Goal: Information Seeking & Learning: Learn about a topic

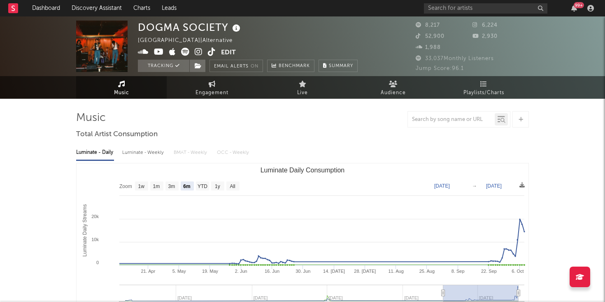
select select "6m"
click at [450, 9] on input "text" at bounding box center [485, 8] width 123 height 10
click at [332, 31] on div "DOGMA SOCIETY United States | Alternative Edit Tracking Email Alerts On Benchma…" at bounding box center [248, 46] width 220 height 51
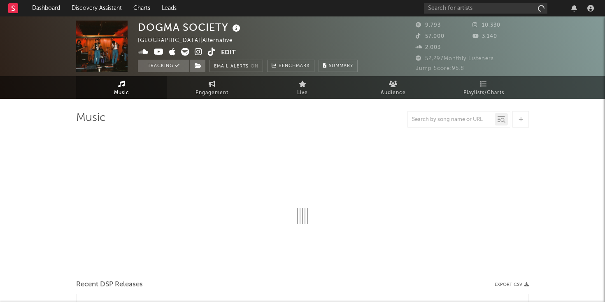
select select "6m"
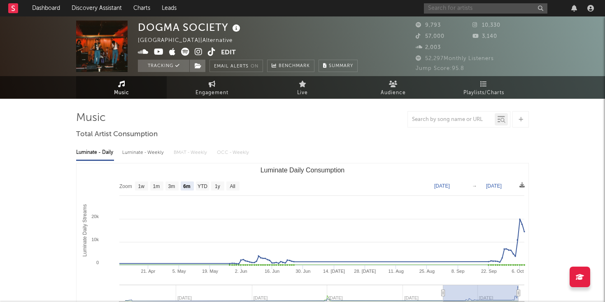
click at [439, 7] on input "text" at bounding box center [485, 8] width 123 height 10
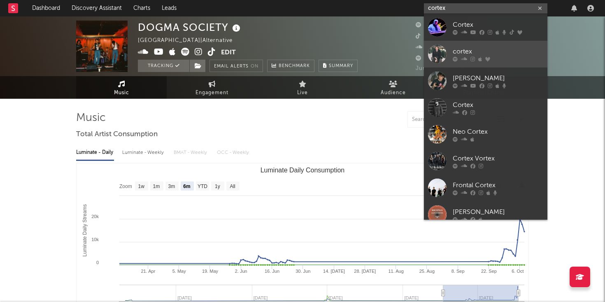
type input "cortex"
click at [438, 56] on div at bounding box center [437, 54] width 19 height 19
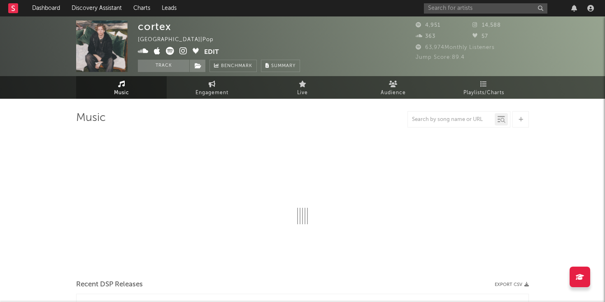
select select "1w"
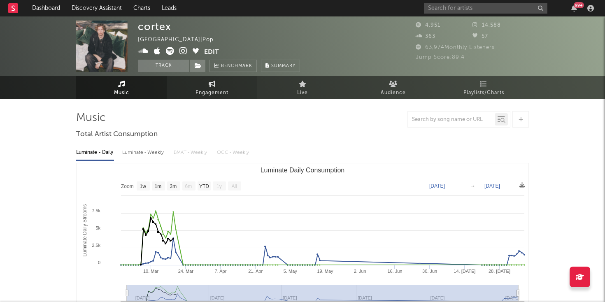
click at [203, 91] on span "Engagement" at bounding box center [211, 93] width 33 height 10
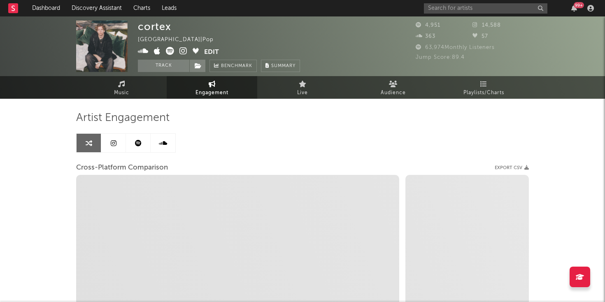
select select "1w"
select select "1m"
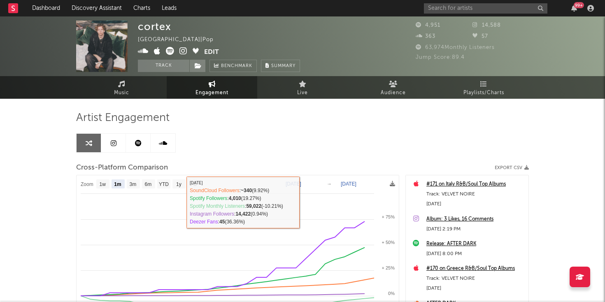
click at [107, 149] on link at bounding box center [113, 143] width 25 height 19
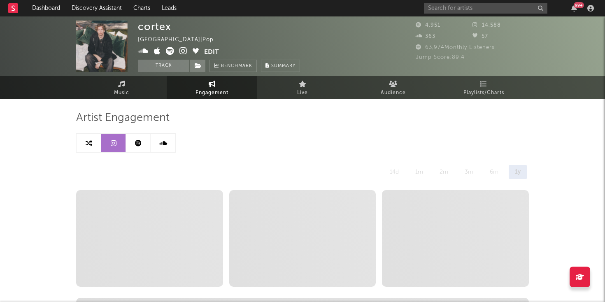
select select "6m"
click at [135, 135] on link at bounding box center [138, 143] width 25 height 19
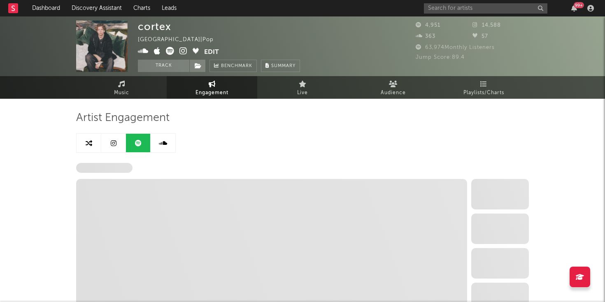
select select "6m"
select select "1w"
